Goal: Use online tool/utility: Utilize a website feature to perform a specific function

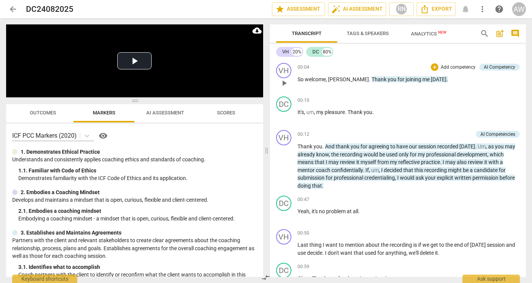
click at [284, 85] on span "play_arrow" at bounding box center [283, 83] width 9 height 9
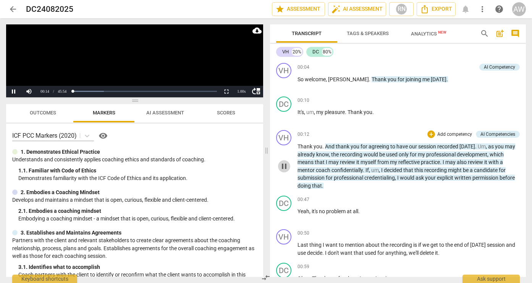
click at [285, 166] on span "pause" at bounding box center [283, 166] width 9 height 9
drag, startPoint x: 416, startPoint y: 61, endPoint x: 287, endPoint y: 165, distance: 165.2
click at [287, 165] on span "play_arrow" at bounding box center [283, 166] width 9 height 9
click at [29, 90] on div at bounding box center [44, 91] width 46 height 11
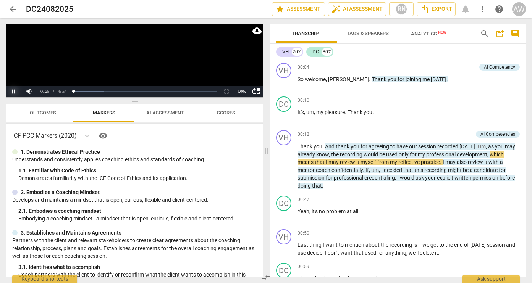
click at [10, 91] on button "Pause" at bounding box center [13, 91] width 15 height 11
click at [29, 93] on div at bounding box center [44, 91] width 46 height 11
click at [12, 92] on button "Play" at bounding box center [13, 91] width 15 height 11
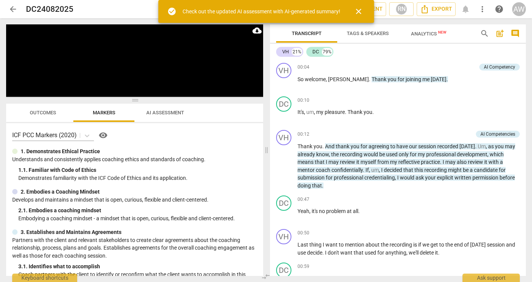
click at [359, 12] on span "close" at bounding box center [358, 11] width 9 height 9
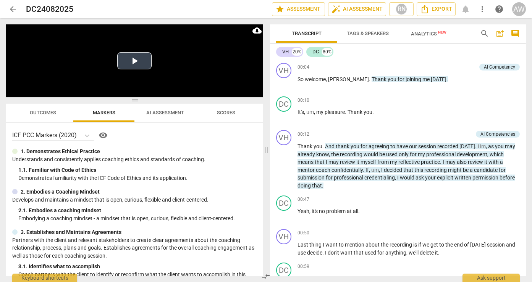
click at [135, 64] on button "Play Video" at bounding box center [134, 60] width 34 height 17
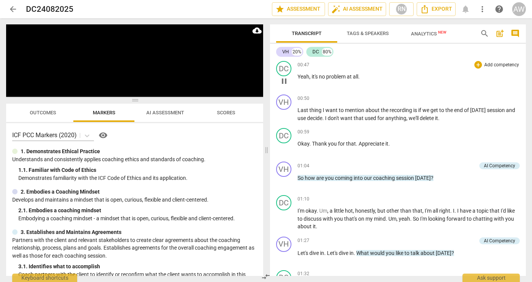
scroll to position [135, 0]
click at [285, 114] on span "pause" at bounding box center [283, 114] width 9 height 9
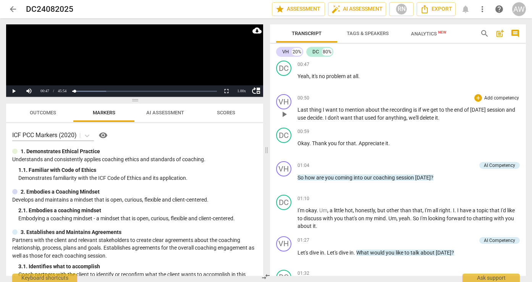
click at [284, 114] on span "play_arrow" at bounding box center [283, 114] width 9 height 9
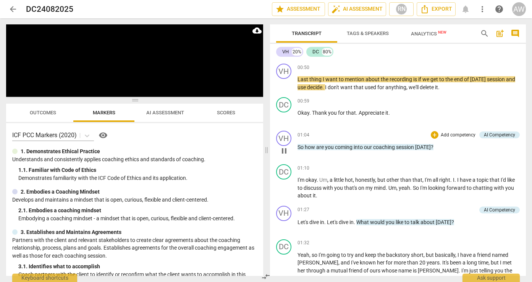
scroll to position [169, 0]
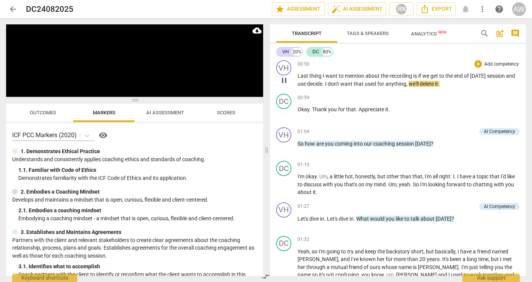
click at [307, 83] on span "use" at bounding box center [302, 84] width 10 height 6
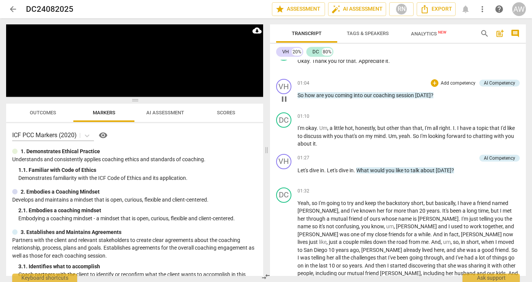
scroll to position [219, 0]
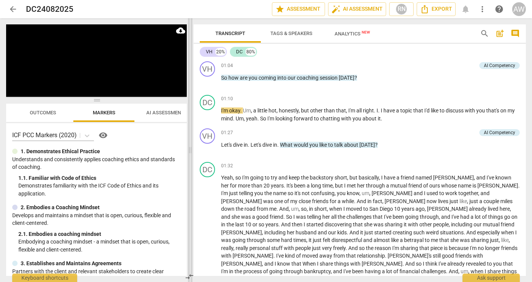
drag, startPoint x: 267, startPoint y: 142, endPoint x: 191, endPoint y: 148, distance: 76.2
click at [191, 148] on span at bounding box center [190, 150] width 5 height 264
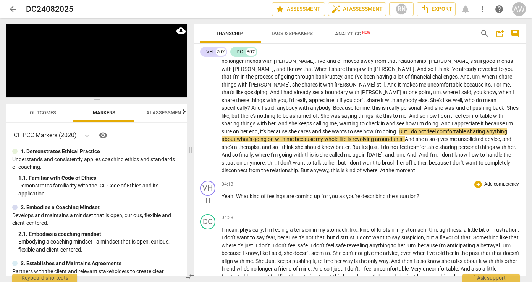
scroll to position [418, 0]
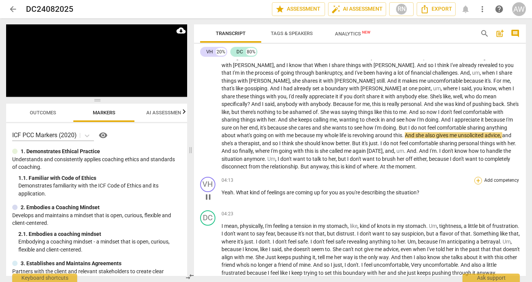
click at [476, 177] on div "+" at bounding box center [478, 181] width 8 height 8
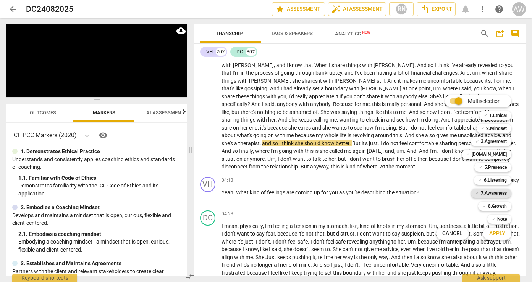
click at [490, 192] on b "7.Awareness" at bounding box center [493, 193] width 26 height 9
click at [494, 233] on span "Apply" at bounding box center [497, 234] width 16 height 8
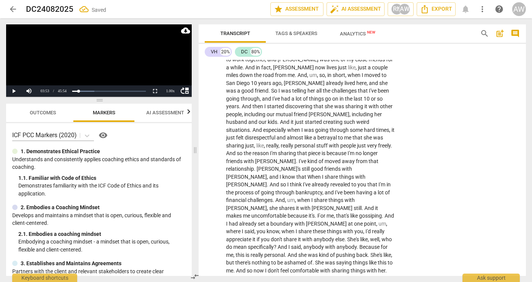
scroll to position [656, 0]
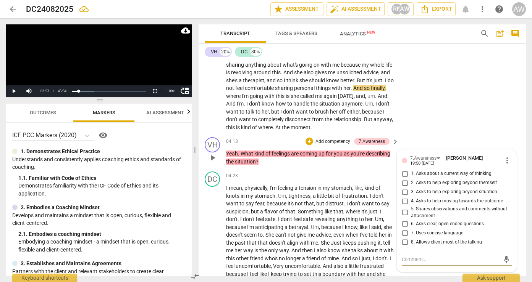
click at [402, 169] on input "1. Asks about a current way of thinking" at bounding box center [404, 173] width 12 height 9
checkbox input "true"
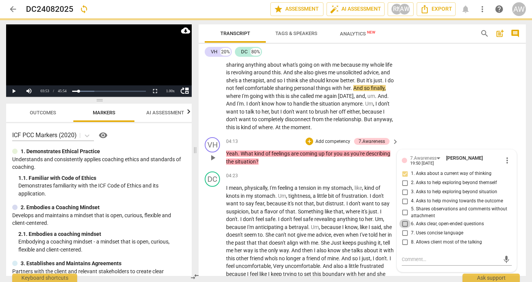
click at [403, 219] on input "6. Asks clear, open-ended questions" at bounding box center [404, 223] width 12 height 9
checkbox input "true"
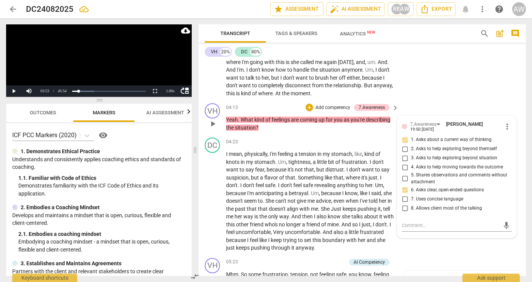
scroll to position [696, 0]
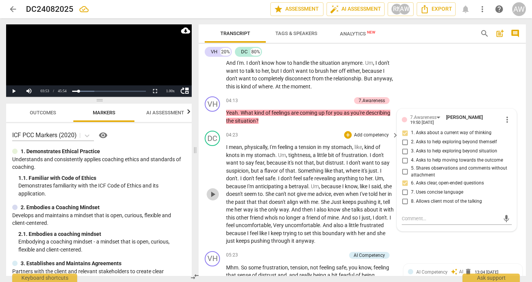
click at [216, 190] on span "play_arrow" at bounding box center [212, 194] width 9 height 9
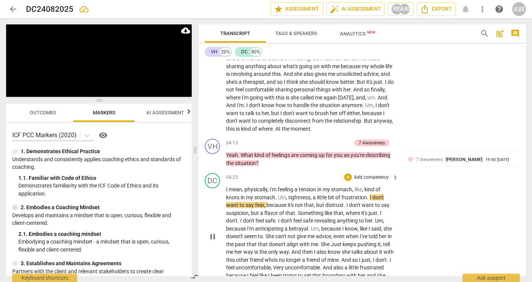
scroll to position [667, 0]
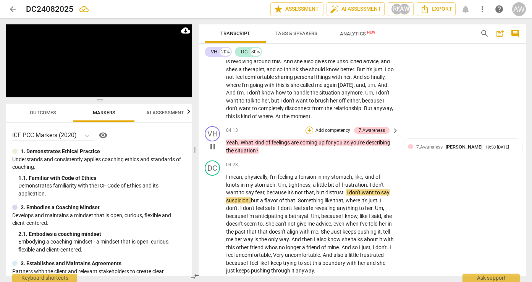
click at [309, 127] on div "+" at bounding box center [309, 131] width 8 height 8
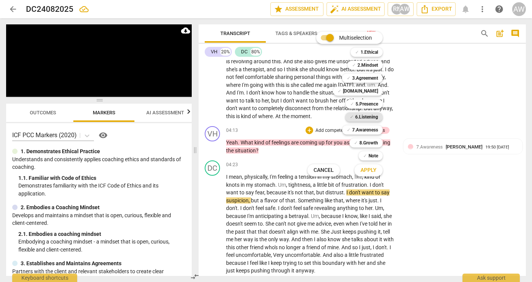
click at [361, 117] on b "6.Listening" at bounding box center [366, 117] width 23 height 9
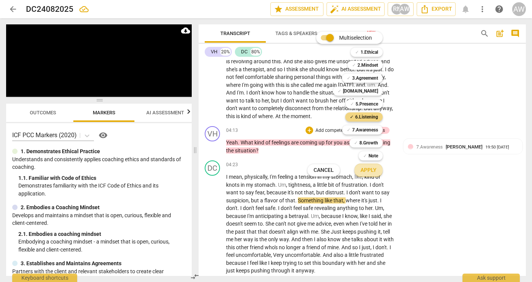
click at [365, 172] on span "Apply" at bounding box center [368, 171] width 16 height 8
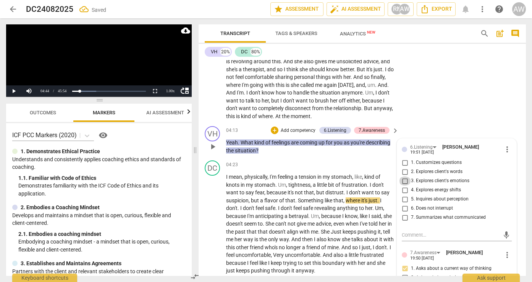
click at [403, 177] on input "3. Explores client's emotions" at bounding box center [404, 181] width 12 height 9
checkbox input "true"
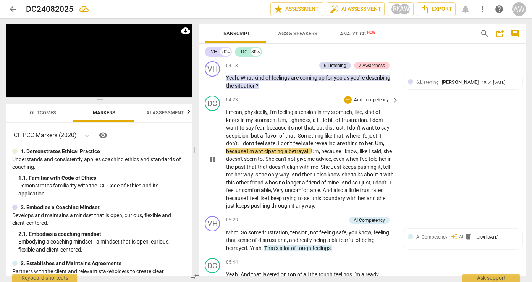
scroll to position [733, 0]
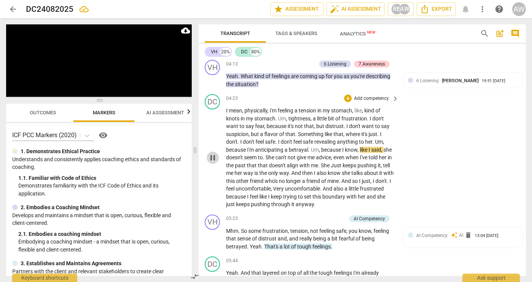
click at [214, 153] on span "pause" at bounding box center [212, 157] width 9 height 9
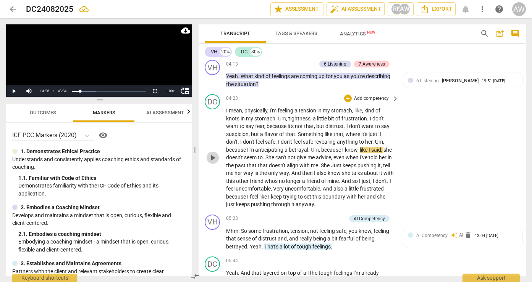
click at [213, 153] on span "play_arrow" at bounding box center [212, 157] width 9 height 9
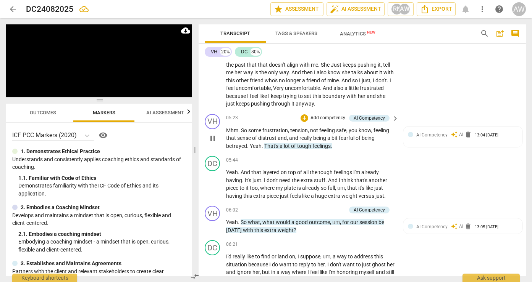
scroll to position [836, 0]
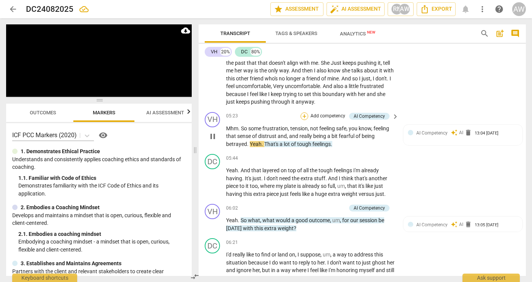
click at [304, 113] on div "+" at bounding box center [304, 117] width 8 height 8
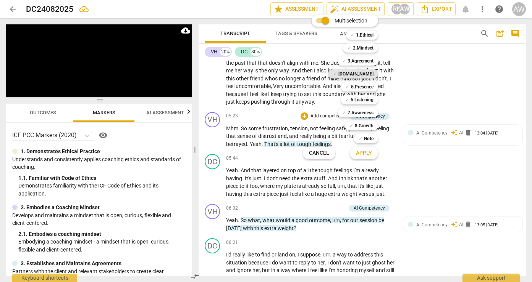
click at [358, 74] on b "[DOMAIN_NAME]" at bounding box center [355, 73] width 35 height 9
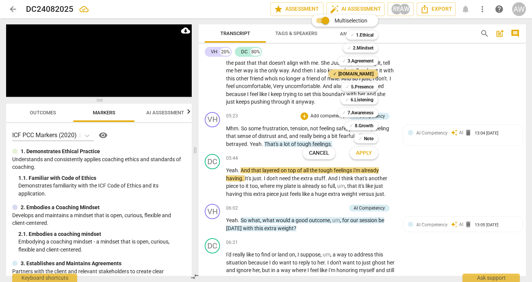
click at [357, 153] on span "Apply" at bounding box center [364, 154] width 16 height 8
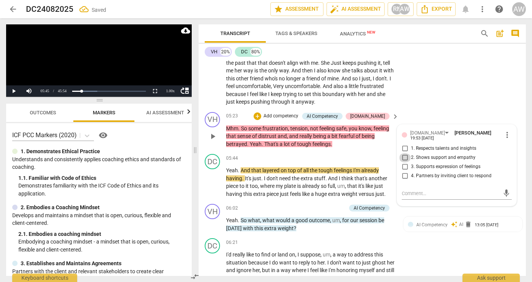
click at [404, 153] on input "2. Shows support and empathy" at bounding box center [404, 157] width 12 height 9
checkbox input "true"
click at [405, 163] on input "3. Supports expression of feelings" at bounding box center [404, 167] width 12 height 9
checkbox input "true"
click at [290, 154] on div "05:44 + Add competency keyboard_arrow_right" at bounding box center [312, 158] width 173 height 8
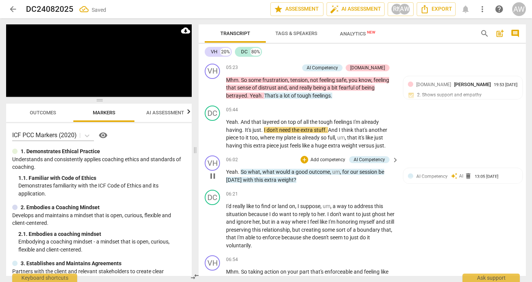
scroll to position [886, 0]
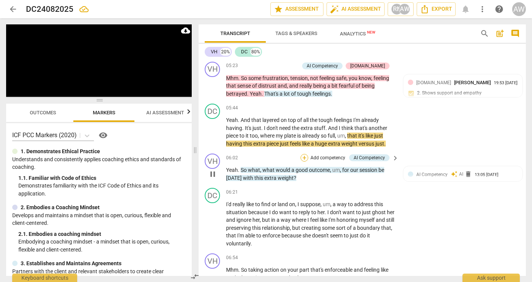
click at [305, 154] on div "+" at bounding box center [304, 158] width 8 height 8
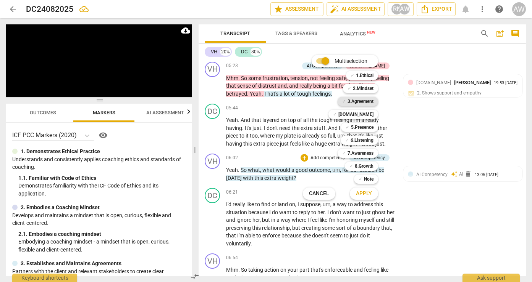
click at [360, 100] on b "3.Agreement" at bounding box center [360, 101] width 26 height 9
click at [369, 192] on span "Apply" at bounding box center [364, 194] width 16 height 8
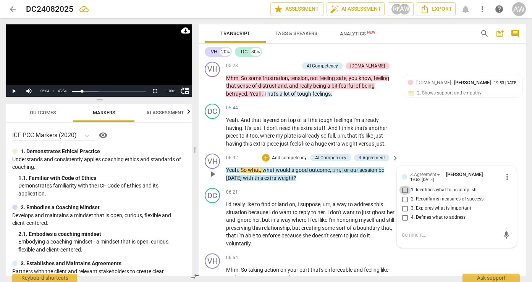
click at [403, 186] on input "1. Identifies what to accomplish" at bounding box center [404, 190] width 12 height 9
checkbox input "true"
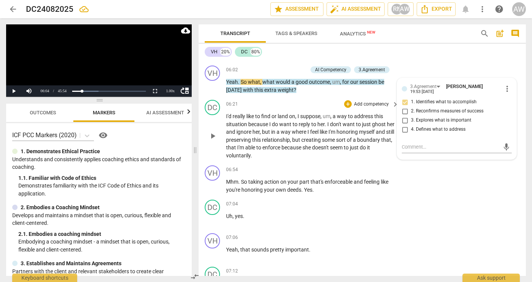
scroll to position [981, 0]
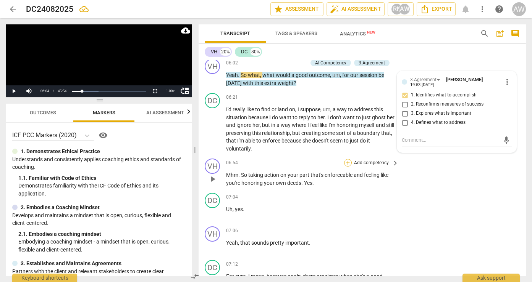
click at [348, 159] on div "+" at bounding box center [348, 163] width 8 height 8
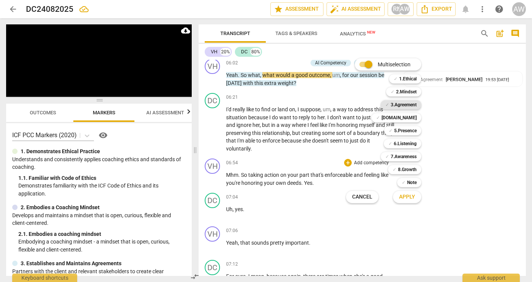
click at [398, 107] on b "3.Agreement" at bounding box center [403, 104] width 26 height 9
click at [305, 116] on div at bounding box center [266, 141] width 532 height 282
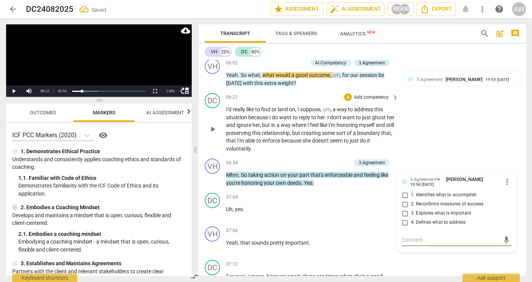
click at [212, 125] on span "play_arrow" at bounding box center [212, 129] width 9 height 9
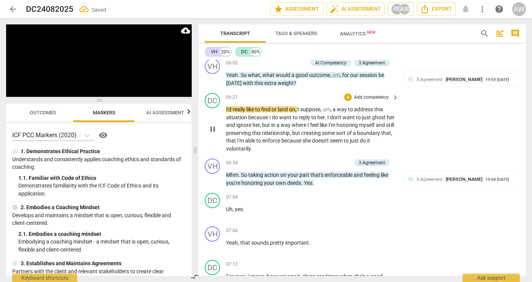
click at [245, 138] on span "I'm" at bounding box center [241, 141] width 8 height 6
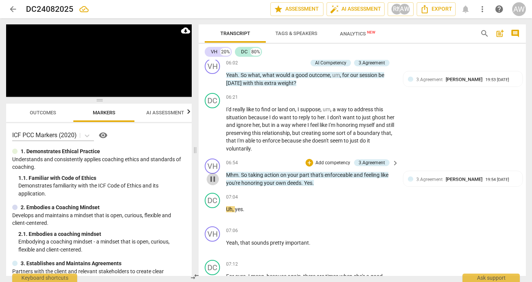
click at [214, 175] on span "pause" at bounding box center [212, 179] width 9 height 9
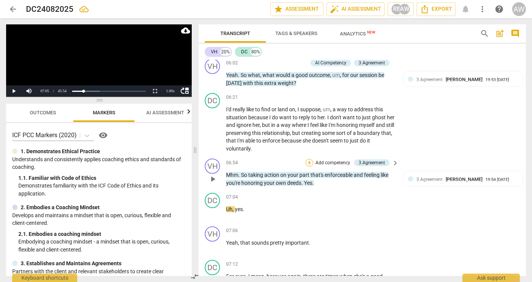
click at [309, 159] on div "+" at bounding box center [309, 163] width 8 height 8
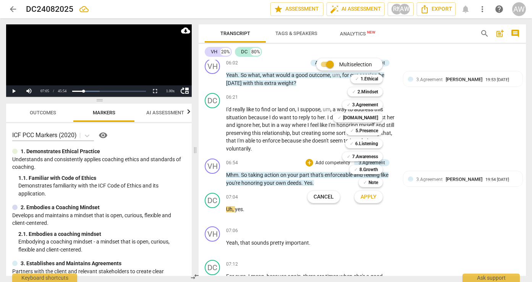
click at [464, 150] on div at bounding box center [266, 141] width 532 height 282
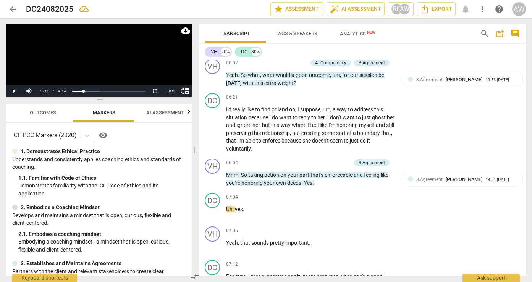
click at [464, 177] on span "[PERSON_NAME]" at bounding box center [463, 180] width 37 height 6
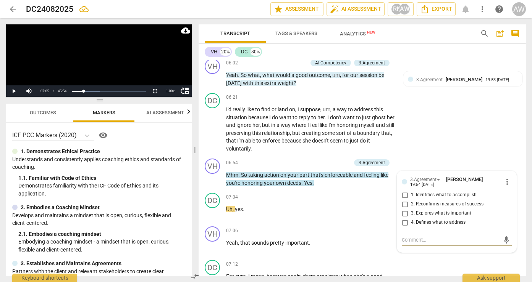
click at [464, 177] on span "[PERSON_NAME]" at bounding box center [464, 180] width 37 height 6
click at [405, 191] on input "1. Identifies what to accomplish" at bounding box center [404, 195] width 12 height 9
checkbox input "true"
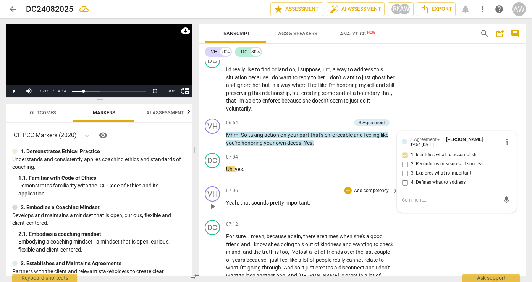
scroll to position [1028, 0]
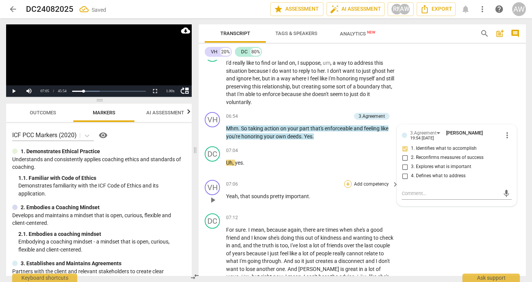
click at [348, 181] on div "+" at bounding box center [348, 185] width 8 height 8
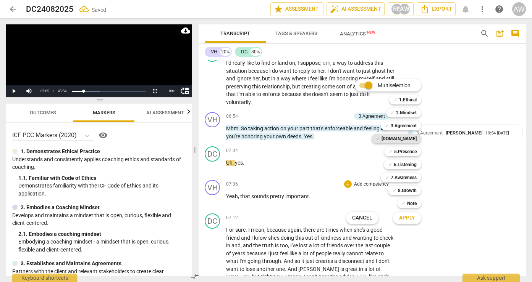
click at [402, 138] on b "[DOMAIN_NAME]" at bounding box center [398, 138] width 35 height 9
click at [410, 218] on span "Apply" at bounding box center [407, 218] width 16 height 8
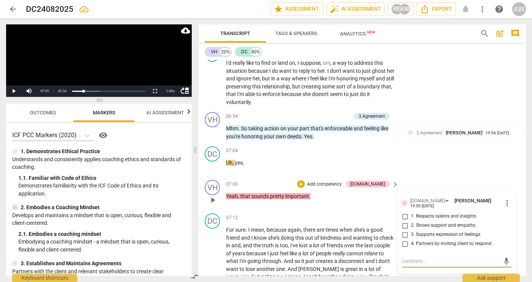
click at [406, 221] on input "2. Shows support and empathy" at bounding box center [404, 225] width 12 height 9
checkbox input "true"
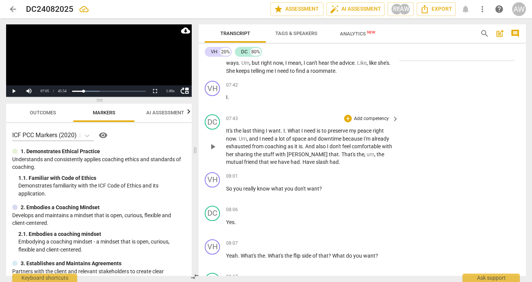
scroll to position [1242, 0]
click at [213, 188] on span "play_arrow" at bounding box center [212, 192] width 9 height 9
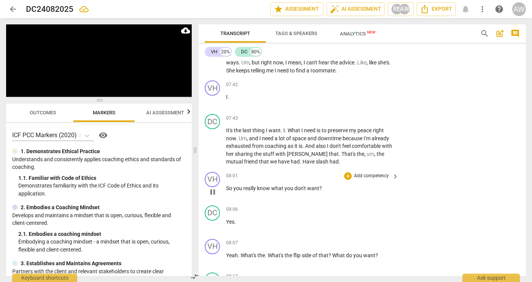
click at [321, 185] on p "So you really know what you don't want ?" at bounding box center [310, 189] width 169 height 8
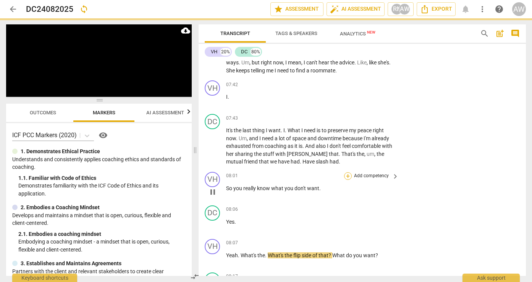
click at [344, 172] on div "+" at bounding box center [348, 176] width 8 height 8
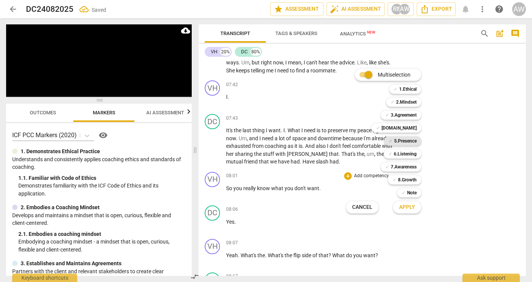
click at [398, 142] on b "5.Presence" at bounding box center [405, 141] width 23 height 9
click at [407, 208] on span "Apply" at bounding box center [407, 208] width 16 height 8
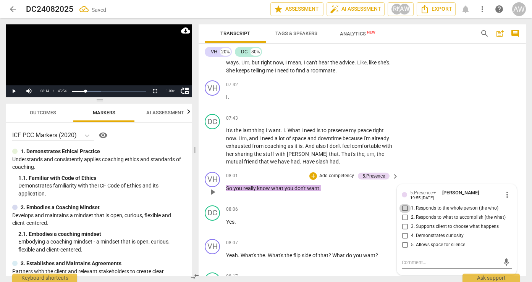
click at [405, 204] on input "1. Responds to the whole person (the who)" at bounding box center [404, 208] width 12 height 9
checkbox input "true"
click at [311, 172] on div "+" at bounding box center [313, 176] width 8 height 8
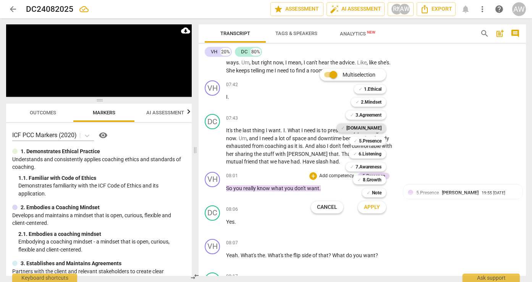
click at [366, 130] on div "✓ [DOMAIN_NAME]" at bounding box center [361, 128] width 50 height 9
click at [370, 205] on span "Apply" at bounding box center [372, 208] width 16 height 8
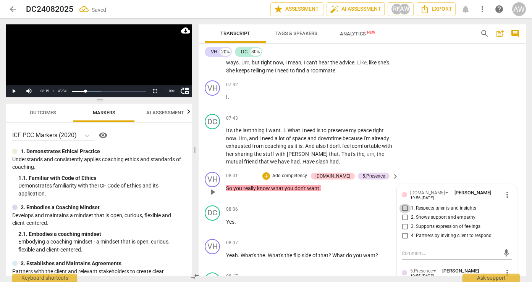
click at [403, 204] on input "1. Respects talents and insights" at bounding box center [404, 208] width 12 height 9
checkbox input "true"
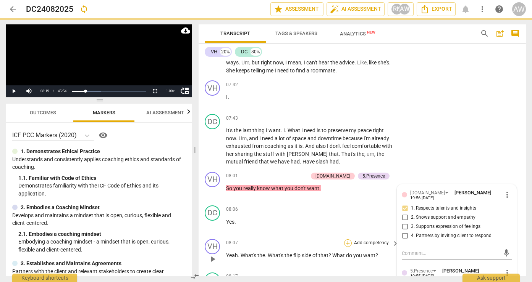
click at [347, 240] on div "+" at bounding box center [348, 244] width 8 height 8
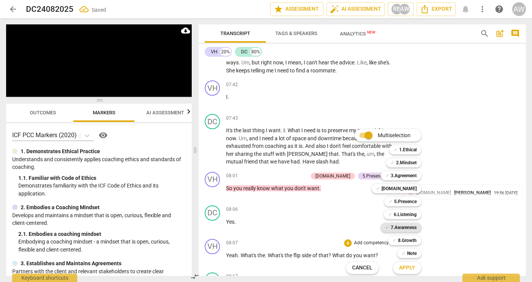
click at [403, 228] on b "7.Awareness" at bounding box center [403, 227] width 26 height 9
click at [408, 269] on span "Apply" at bounding box center [407, 268] width 16 height 8
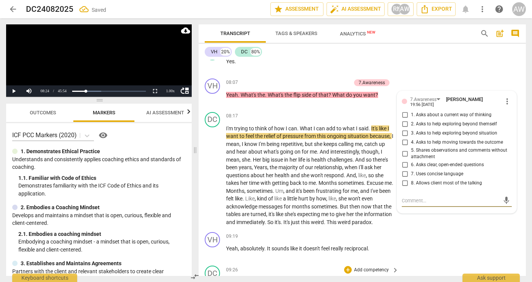
scroll to position [1402, 0]
click at [404, 120] on input "2. Asks to help exploring beyond themself" at bounding box center [404, 124] width 12 height 9
checkbox input "true"
click at [402, 161] on input "6. Asks clear, open-ended questions" at bounding box center [404, 165] width 12 height 9
checkbox input "true"
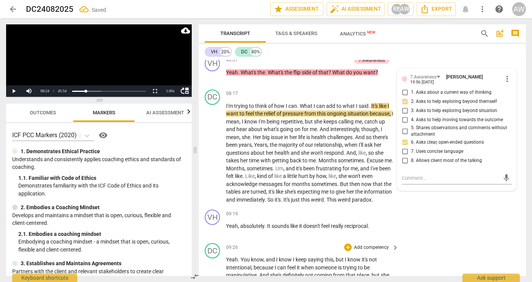
scroll to position [1425, 0]
